Goal: Task Accomplishment & Management: Use online tool/utility

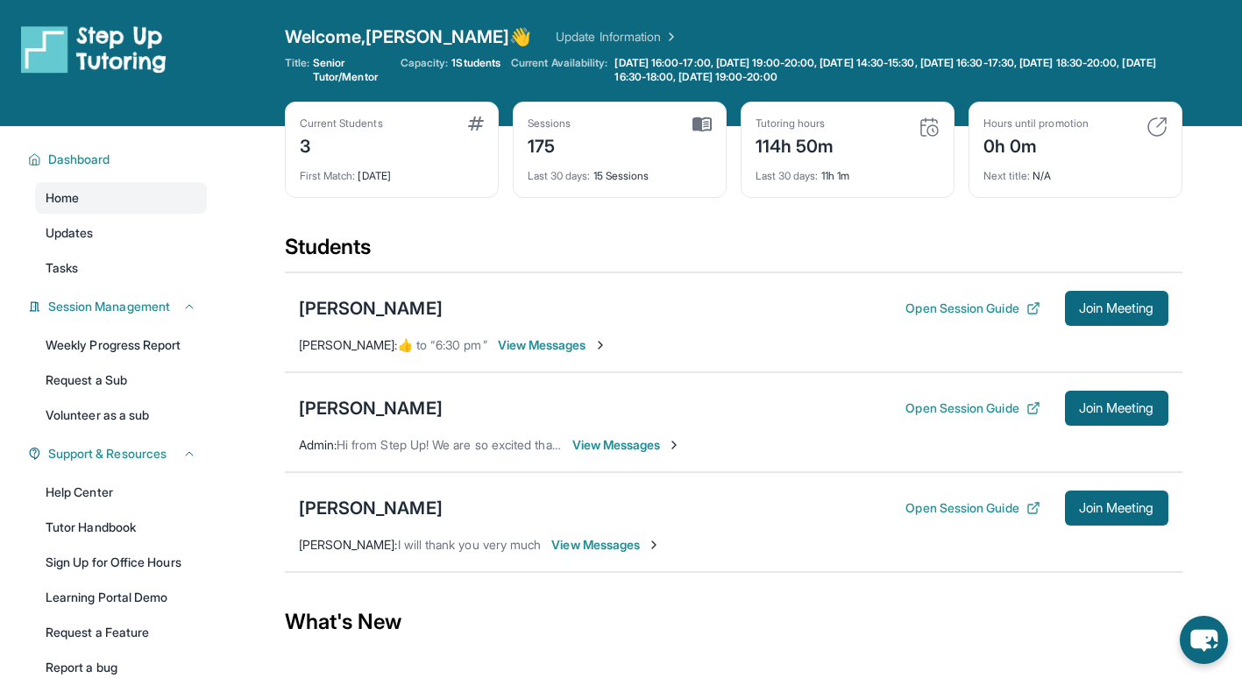
click at [1095, 514] on span "Join Meeting" at bounding box center [1116, 508] width 75 height 11
